Goal: Transaction & Acquisition: Book appointment/travel/reservation

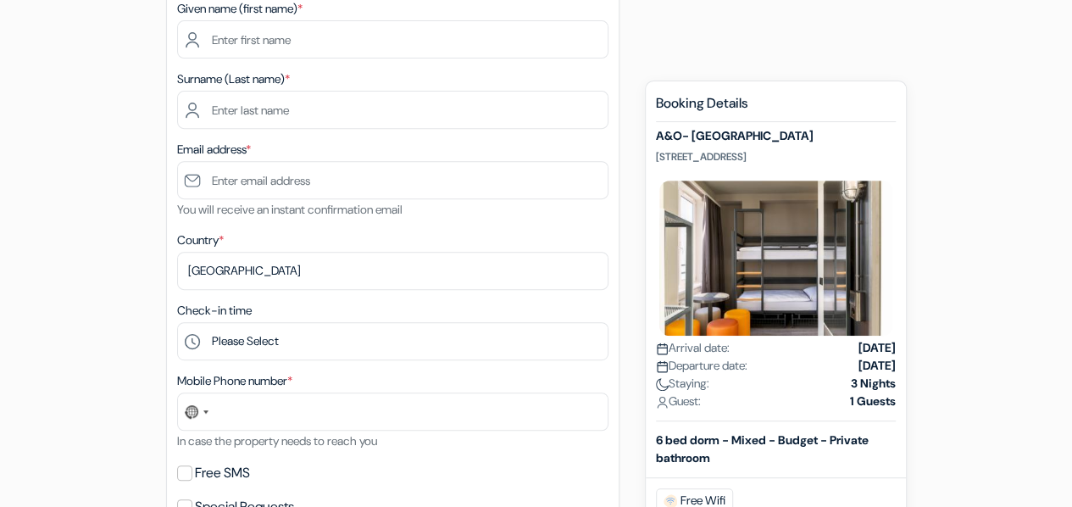
scroll to position [291, 0]
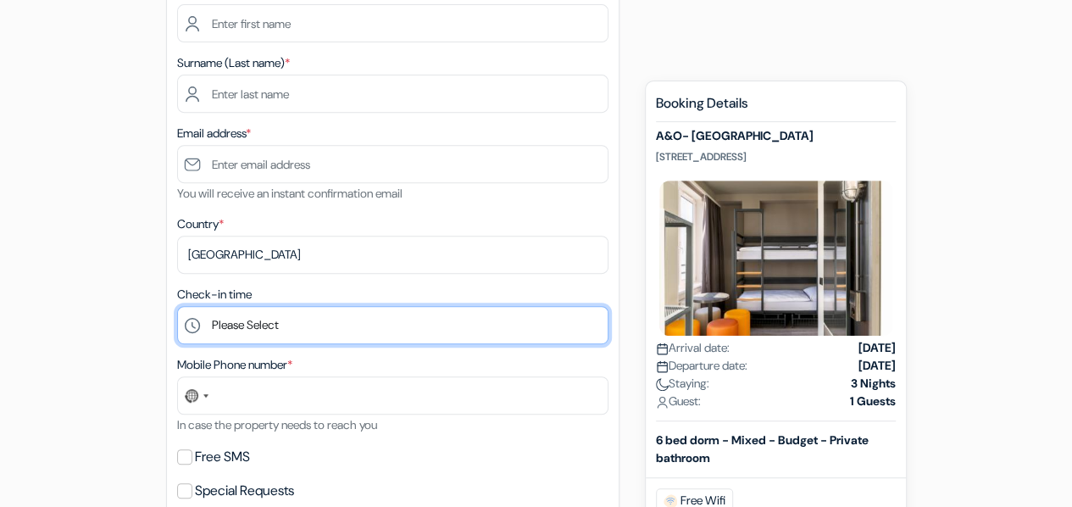
click at [308, 326] on select "Please Select 1:00 2:00 3:00 4:00 5:00 6:00 7:00 8:00 9:00 10:00 11:00 12:00 13…" at bounding box center [392, 325] width 431 height 38
click at [290, 321] on select "Please Select 1:00 2:00 3:00 4:00 5:00 6:00 7:00 8:00 9:00 10:00 11:00 12:00 13…" at bounding box center [392, 325] width 431 height 38
select select "20"
click at [177, 308] on select "Please Select 1:00 2:00 3:00 4:00 5:00 6:00 7:00 8:00 9:00 10:00 11:00 12:00 13…" at bounding box center [392, 325] width 431 height 38
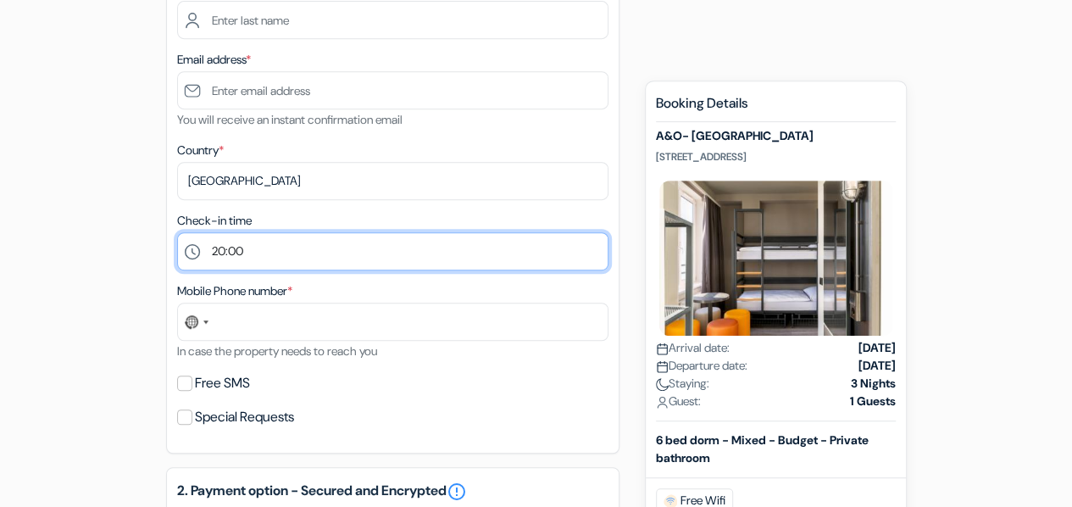
scroll to position [460, 0]
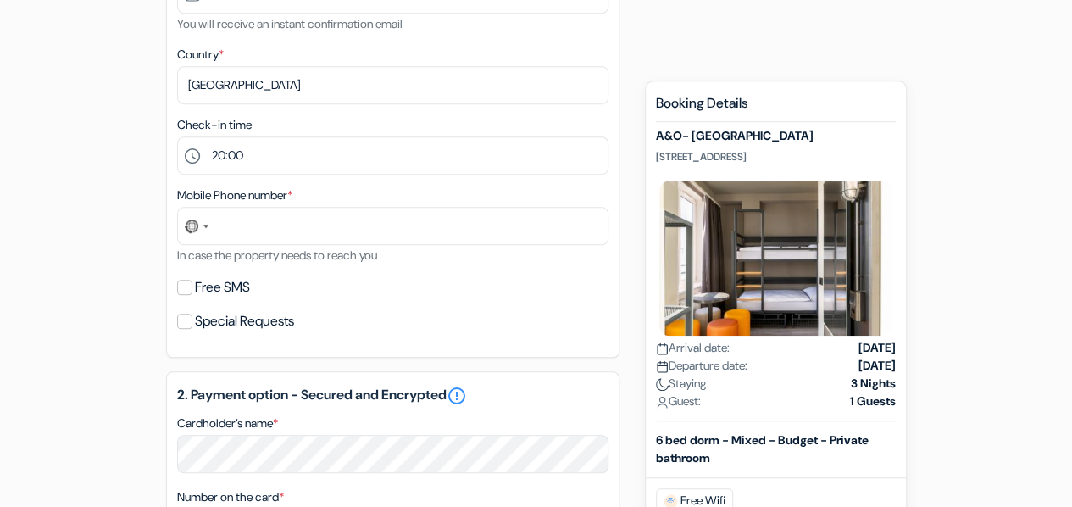
click at [113, 252] on div "add_box A&O- Warsaw Wola Kasprzaka 18-20, Warsaw, Poland Property Details X *" at bounding box center [536, 387] width 966 height 1387
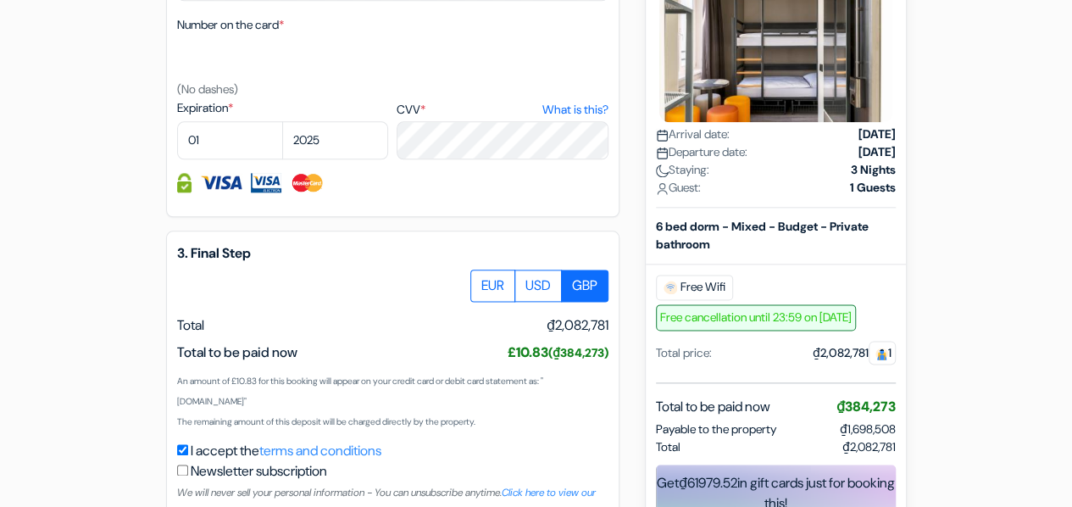
scroll to position [593, 0]
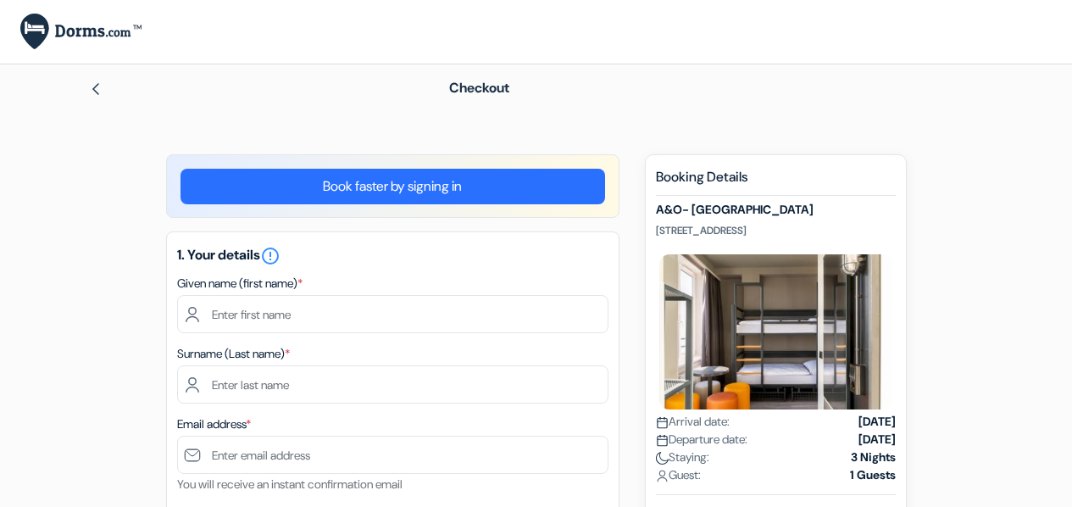
select select "20"
